Goal: Task Accomplishment & Management: Use online tool/utility

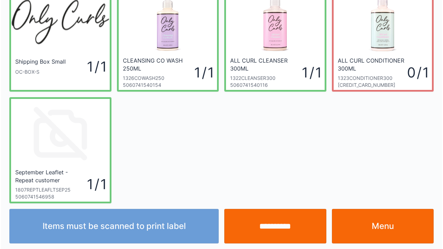
scroll to position [40, 0]
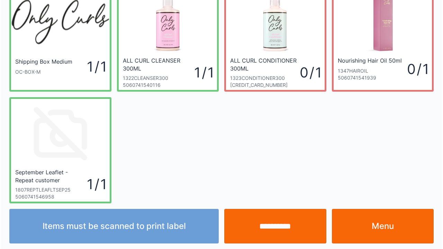
scroll to position [40, 0]
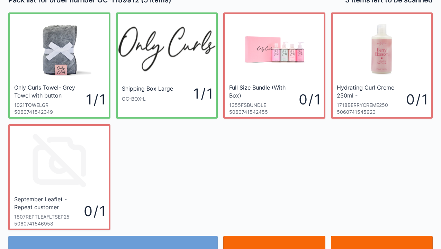
scroll to position [14, 0]
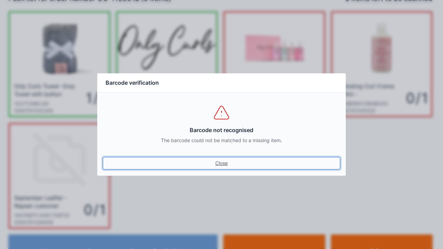
click at [231, 169] on link "Close" at bounding box center [221, 163] width 237 height 12
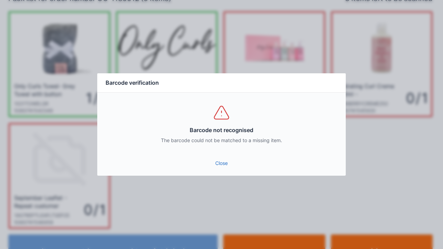
click at [232, 164] on link "Close" at bounding box center [221, 163] width 237 height 12
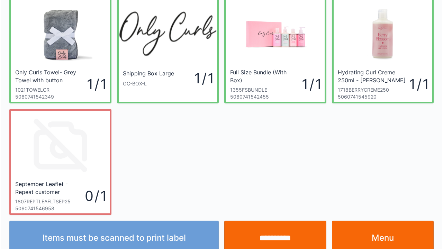
scroll to position [40, 0]
